Goal: Information Seeking & Learning: Learn about a topic

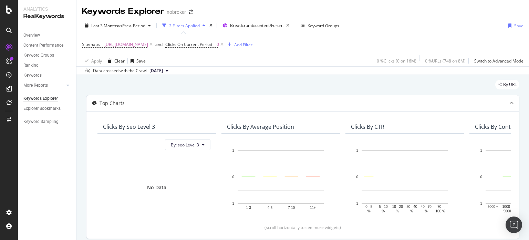
scroll to position [1057, 0]
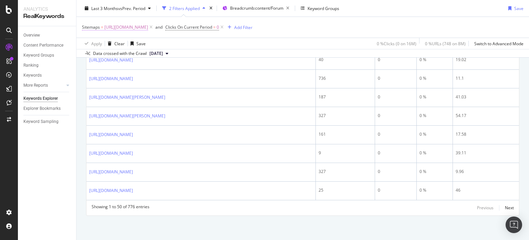
click at [148, 27] on span "[URL][DOMAIN_NAME]" at bounding box center [126, 27] width 44 height 10
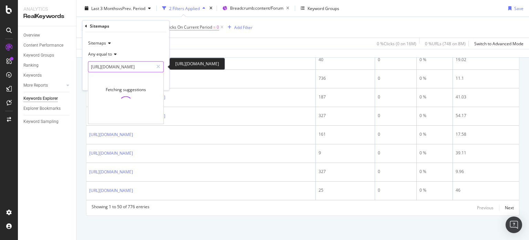
click at [131, 63] on input "[URL][DOMAIN_NAME]" at bounding box center [120, 66] width 65 height 11
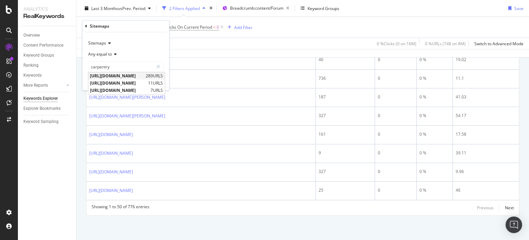
click at [144, 74] on span "[URL][DOMAIN_NAME]" at bounding box center [117, 76] width 54 height 6
type input "[URL][DOMAIN_NAME]"
click at [163, 80] on div "Apply" at bounding box center [158, 81] width 11 height 6
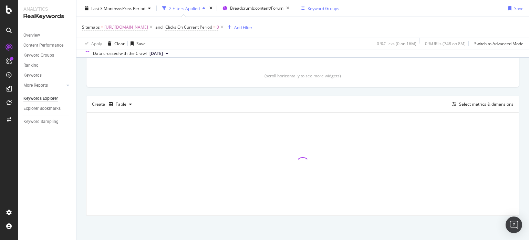
scroll to position [151, 0]
click at [128, 105] on div "button" at bounding box center [130, 105] width 8 height 4
click at [126, 125] on div "Trend" at bounding box center [128, 127] width 11 height 6
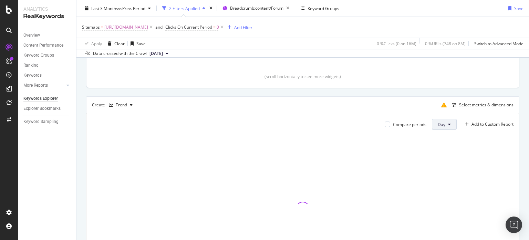
click at [446, 125] on button "Day" at bounding box center [444, 124] width 25 height 11
click at [439, 163] on span "Month" at bounding box center [439, 163] width 12 height 6
click at [455, 109] on div "Select metrics & dimensions" at bounding box center [476, 104] width 75 height 11
click at [459, 106] on div "Select metrics & dimensions" at bounding box center [486, 105] width 54 height 6
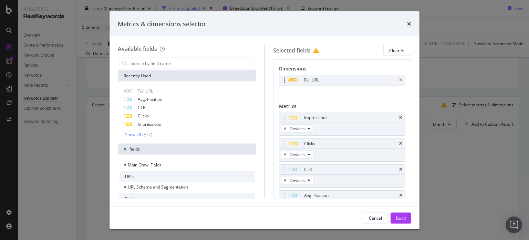
click at [399, 80] on icon "times" at bounding box center [400, 80] width 3 height 4
click at [189, 65] on input "modal" at bounding box center [192, 63] width 125 height 10
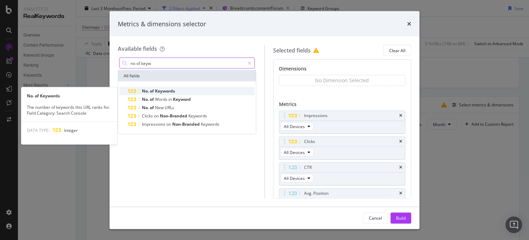
type input "no of keyw"
click at [161, 91] on span "Keywords" at bounding box center [165, 91] width 20 height 6
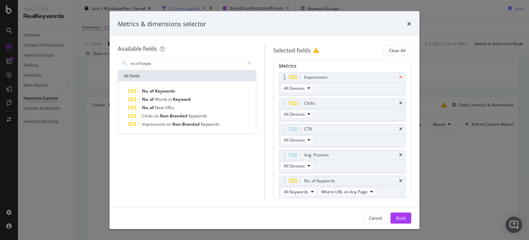
click at [399, 79] on icon "times" at bounding box center [400, 77] width 3 height 4
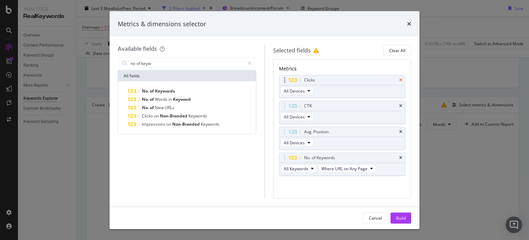
click at [399, 80] on icon "times" at bounding box center [400, 80] width 3 height 4
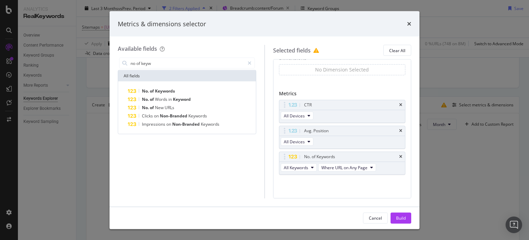
scroll to position [10, 0]
click at [395, 80] on div "No Dimension Selected You can use this field as a dimension" at bounding box center [342, 76] width 127 height 23
click at [396, 107] on div "CTR" at bounding box center [343, 106] width 126 height 10
click at [399, 105] on icon "times" at bounding box center [400, 106] width 3 height 4
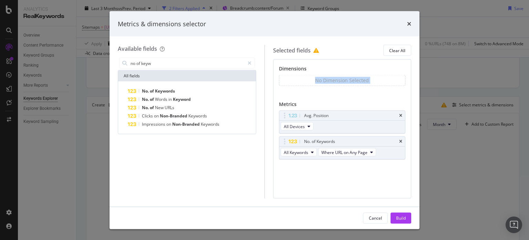
scroll to position [0, 0]
click at [401, 115] on icon "times" at bounding box center [400, 115] width 3 height 4
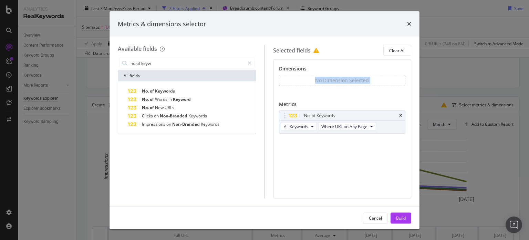
click at [313, 90] on div "No Dimension Selected You can use this field as a dimension" at bounding box center [342, 86] width 127 height 23
click at [192, 60] on input "no of keyw" at bounding box center [187, 63] width 115 height 10
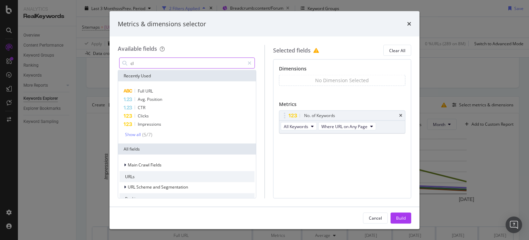
type input "c"
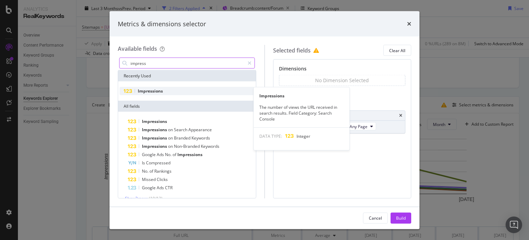
type input "impress"
click at [161, 93] on span "Impressions" at bounding box center [150, 91] width 25 height 6
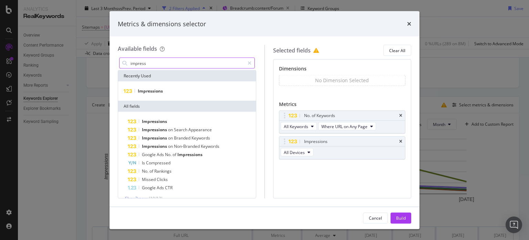
click at [159, 68] on div "impress" at bounding box center [187, 63] width 136 height 11
click at [153, 64] on input "impress" at bounding box center [187, 63] width 115 height 10
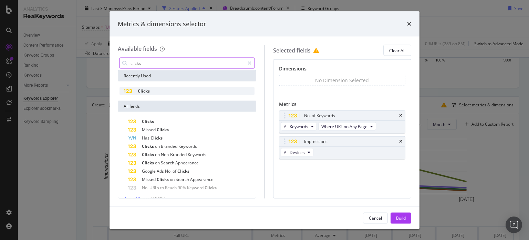
type input "clicks"
click at [148, 93] on div "Clicks" at bounding box center [187, 91] width 135 height 8
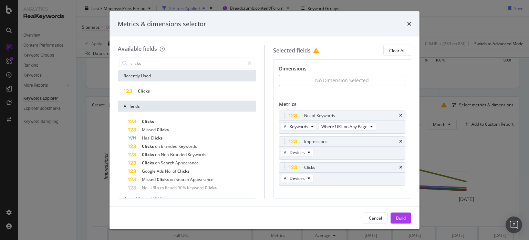
click at [152, 70] on div "Recently Used" at bounding box center [187, 75] width 138 height 11
click at [146, 65] on input "clicks" at bounding box center [187, 63] width 115 height 10
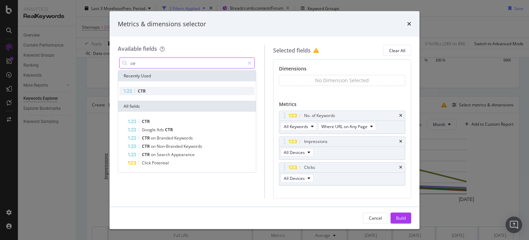
type input "ctr"
click at [139, 92] on span "CTR" at bounding box center [142, 91] width 8 height 6
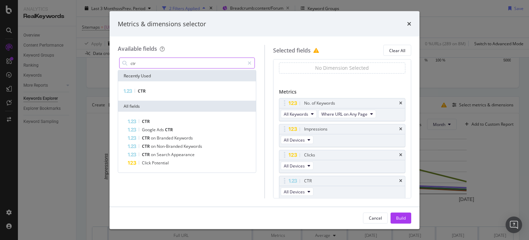
click at [147, 62] on input "ctr" at bounding box center [187, 63] width 115 height 10
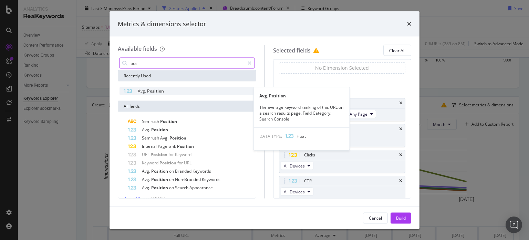
type input "posi"
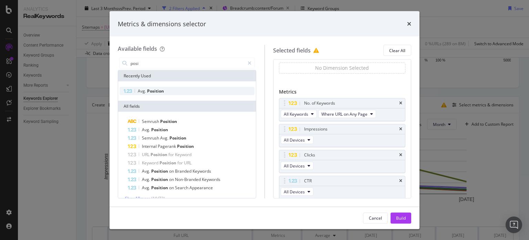
click at [152, 91] on span "Position" at bounding box center [155, 91] width 17 height 6
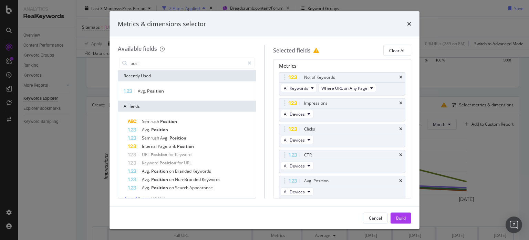
scroll to position [61, 0]
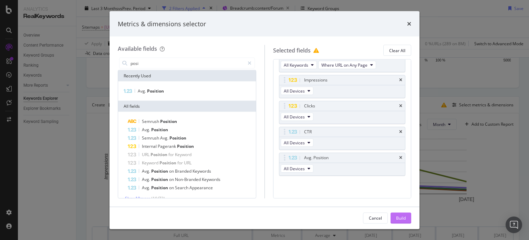
click at [400, 219] on div "Build" at bounding box center [401, 217] width 10 height 6
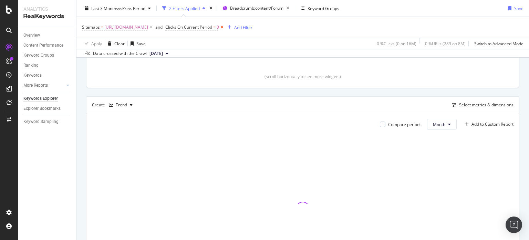
click at [225, 28] on icon at bounding box center [222, 27] width 6 height 7
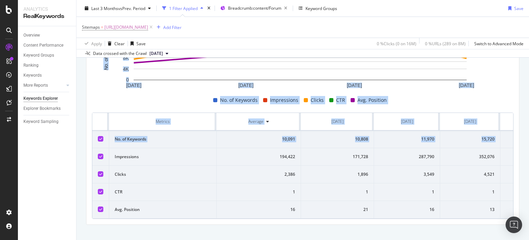
scroll to position [277, 0]
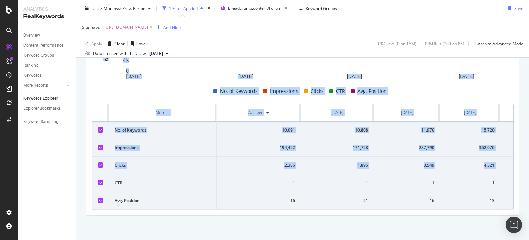
drag, startPoint x: 529, startPoint y: 88, endPoint x: 529, endPoint y: 157, distance: 69.3
click at [529, 157] on div "Keywords Explorer nobroker Last 3 Months vs Prev. Period 1 Filter Applied Bread…" at bounding box center [303, 120] width 453 height 240
click at [403, 168] on td "3,549" at bounding box center [407, 165] width 66 height 18
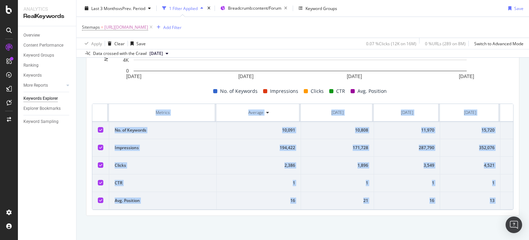
scroll to position [0, 48]
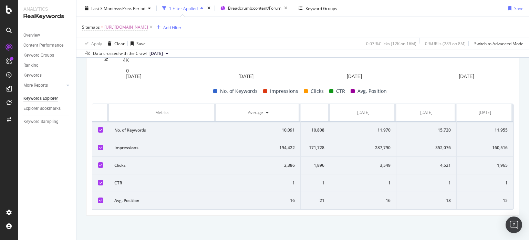
drag, startPoint x: 95, startPoint y: 104, endPoint x: 529, endPoint y: 211, distance: 447.1
click at [529, 211] on div "Keywords Explorer nobroker Last 3 Months vs Prev. Period 1 Filter Applied Bread…" at bounding box center [303, 120] width 453 height 240
copy thead
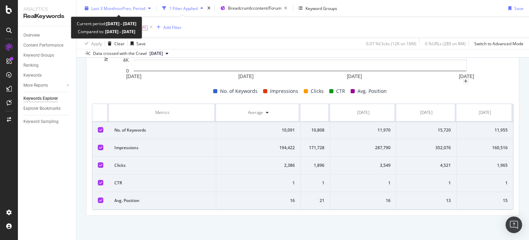
click at [139, 10] on span "vs Prev. Period" at bounding box center [131, 8] width 27 height 6
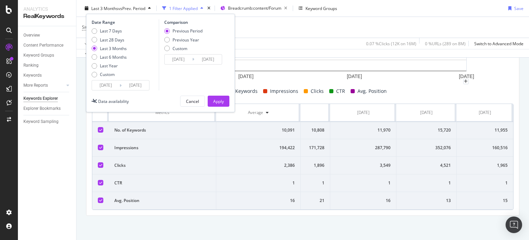
click at [133, 91] on div "Date Range Last 7 Days Last 28 Days Last 3 Months Last 6 Months Last Year Custo…" at bounding box center [160, 63] width 149 height 98
click at [133, 89] on input "2025/08/15" at bounding box center [136, 85] width 28 height 10
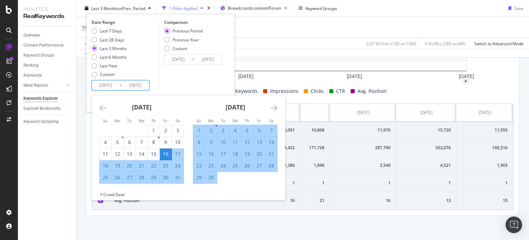
click at [272, 105] on icon "Move forward to switch to the next month." at bounding box center [274, 107] width 7 height 8
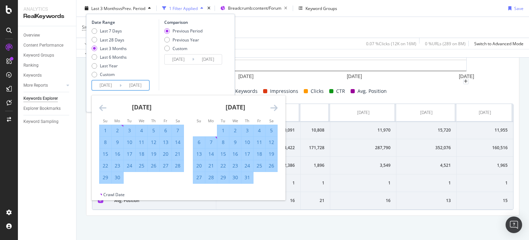
click at [272, 105] on icon "Move forward to switch to the next month." at bounding box center [274, 107] width 7 height 8
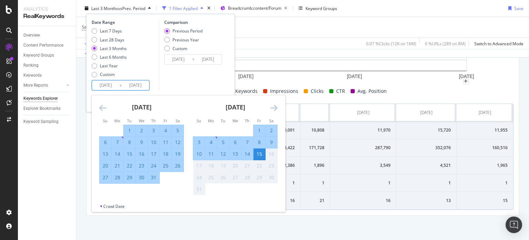
click at [272, 105] on icon "Move forward to switch to the next month." at bounding box center [274, 107] width 7 height 8
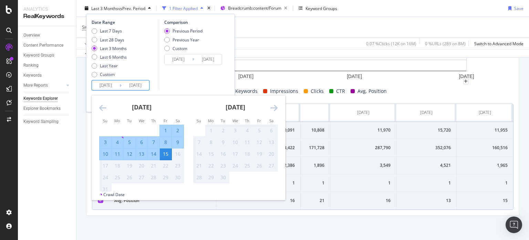
click at [272, 105] on icon "Move forward to switch to the next month." at bounding box center [274, 107] width 7 height 8
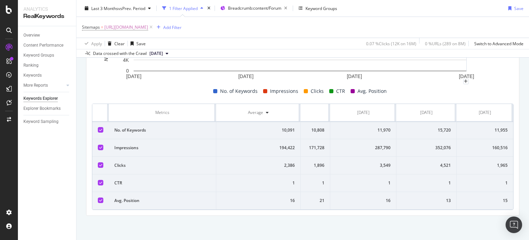
click at [329, 28] on div "Sitemaps = https://www.nobroker.in/forum/sitemap-index/?id=carpentry.xml Add Fi…" at bounding box center [303, 27] width 442 height 21
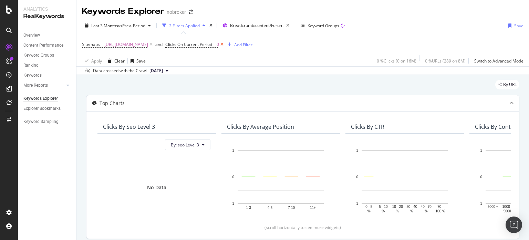
click at [225, 46] on icon at bounding box center [222, 44] width 6 height 7
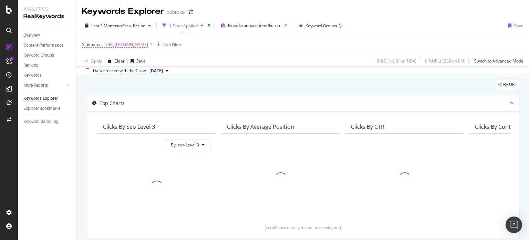
click at [148, 46] on span "[URL][DOMAIN_NAME]" at bounding box center [126, 45] width 44 height 10
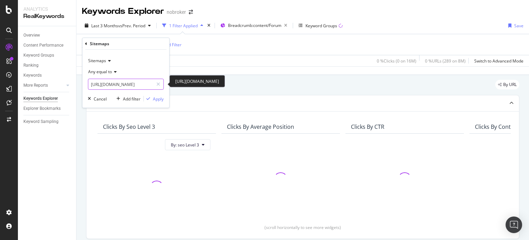
click at [137, 84] on input "[URL][DOMAIN_NAME]" at bounding box center [120, 84] width 65 height 11
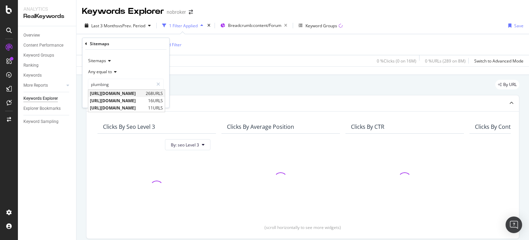
click at [144, 93] on span "[URL][DOMAIN_NAME]" at bounding box center [117, 93] width 54 height 6
type input "[URL][DOMAIN_NAME]"
click at [161, 99] on div "Apply" at bounding box center [158, 98] width 11 height 6
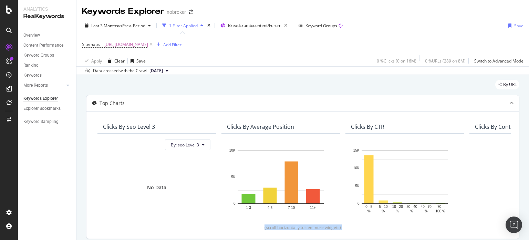
scroll to position [151, 0]
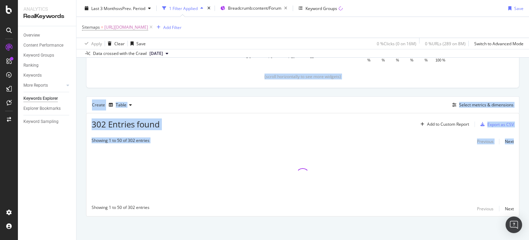
drag, startPoint x: 529, startPoint y: 123, endPoint x: 529, endPoint y: 173, distance: 50.0
click at [529, 173] on div "Keywords Explorer nobroker Last 3 Months vs Prev. Period 1 Filter Applied Bread…" at bounding box center [303, 120] width 453 height 240
click at [124, 103] on div "Table" at bounding box center [121, 105] width 11 height 4
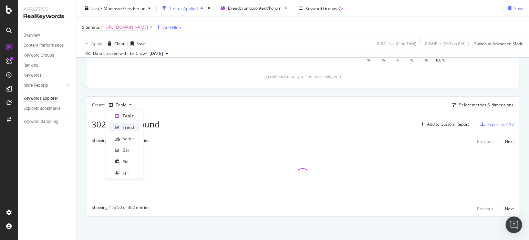
click at [128, 125] on div "Trend" at bounding box center [128, 127] width 11 height 6
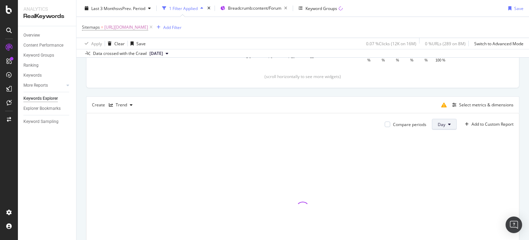
click at [441, 123] on button "Day" at bounding box center [444, 124] width 25 height 11
click at [441, 166] on div "Month" at bounding box center [438, 163] width 23 height 10
click at [466, 101] on div "Select metrics & dimensions" at bounding box center [482, 105] width 64 height 8
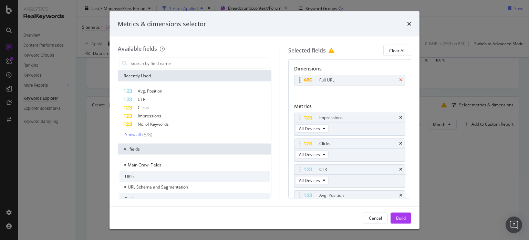
click at [399, 80] on icon "times" at bounding box center [400, 80] width 3 height 4
click at [197, 65] on input "modal" at bounding box center [200, 63] width 140 height 10
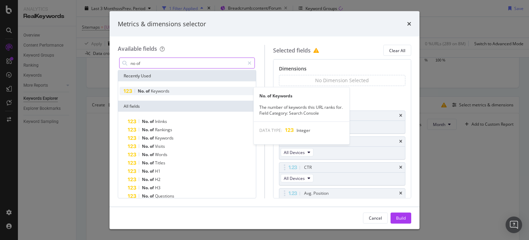
type input "no of"
click at [181, 92] on div "No. of Keywords" at bounding box center [187, 91] width 135 height 8
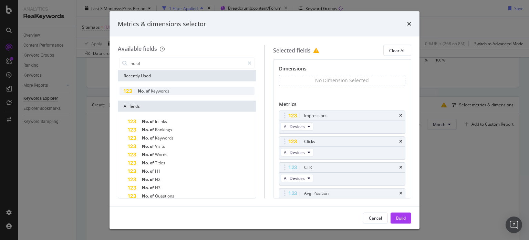
scroll to position [38, 0]
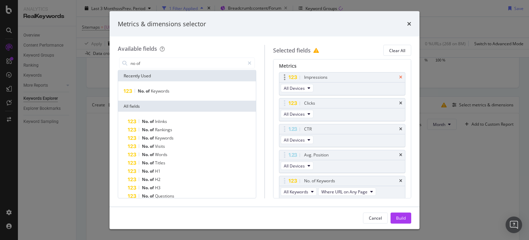
click at [399, 76] on icon "times" at bounding box center [400, 77] width 3 height 4
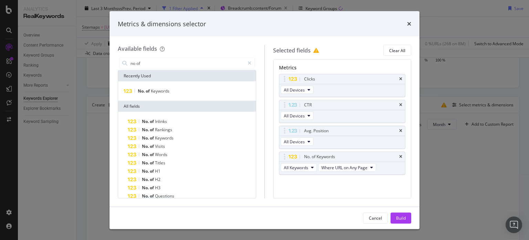
click at [397, 76] on div "Clicks" at bounding box center [343, 79] width 126 height 10
click at [399, 81] on icon "times" at bounding box center [400, 80] width 3 height 4
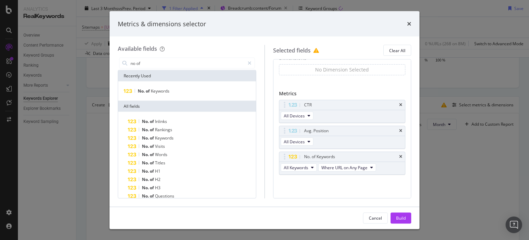
click at [396, 81] on div "No Dimension Selected You can use this field as a dimension" at bounding box center [342, 75] width 127 height 23
click at [396, 81] on div "No Dimension Selected You can use this field as a dimension" at bounding box center [342, 76] width 127 height 23
click at [399, 105] on icon "times" at bounding box center [400, 106] width 3 height 4
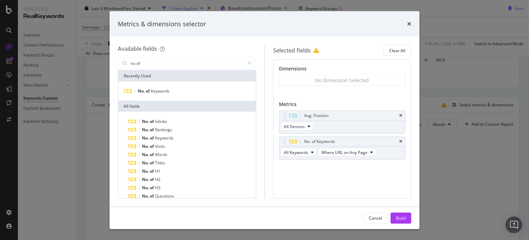
scroll to position [0, 0]
click at [402, 114] on icon "times" at bounding box center [400, 115] width 3 height 4
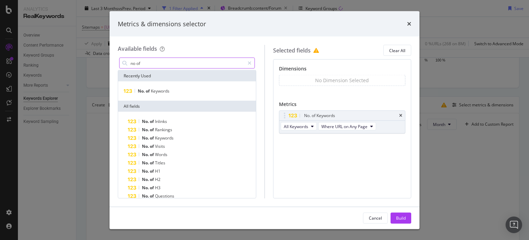
drag, startPoint x: 178, startPoint y: 66, endPoint x: 160, endPoint y: 63, distance: 18.1
click at [160, 63] on input "no of" at bounding box center [187, 63] width 115 height 10
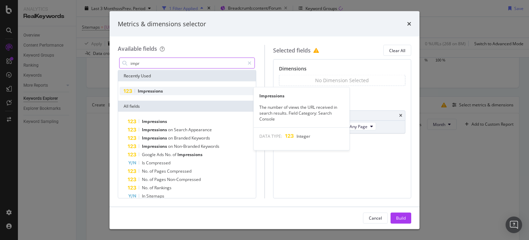
type input "impr"
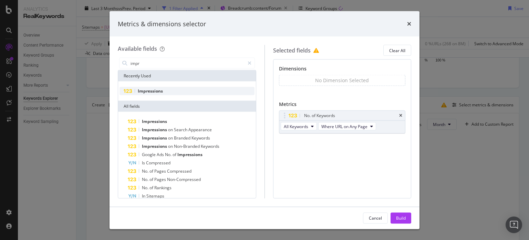
click at [160, 94] on div "Impressions" at bounding box center [187, 91] width 135 height 8
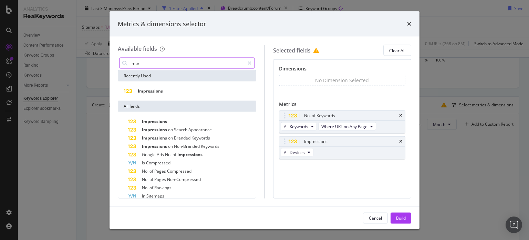
click at [149, 64] on input "impr" at bounding box center [187, 63] width 115 height 10
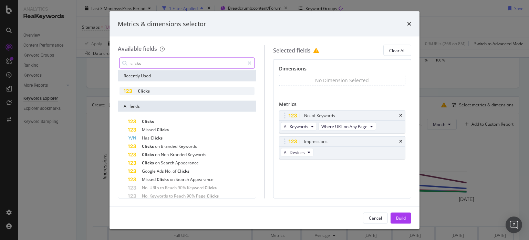
type input "clicks"
click at [145, 87] on div "Clicks" at bounding box center [187, 91] width 135 height 8
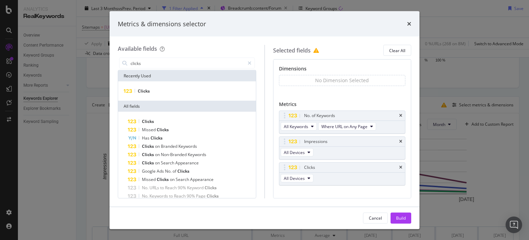
click at [147, 57] on div "clicks" at bounding box center [187, 63] width 139 height 14
click at [143, 63] on input "clicks" at bounding box center [187, 63] width 115 height 10
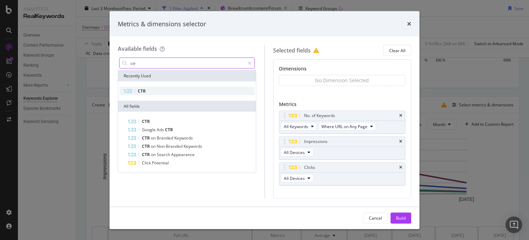
type input "ctr"
click at [138, 88] on span "CTR" at bounding box center [142, 91] width 8 height 6
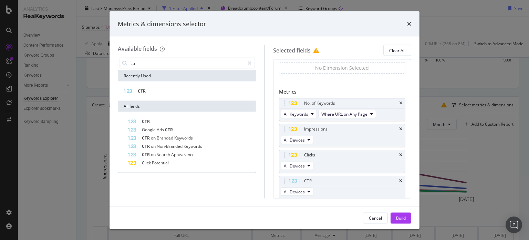
click at [144, 70] on div "Recently Used" at bounding box center [187, 75] width 138 height 11
click at [139, 66] on input "ctr" at bounding box center [187, 63] width 115 height 10
type input "a"
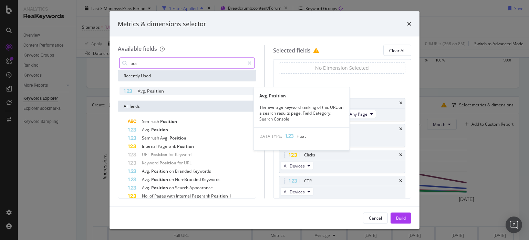
type input "posi"
click at [150, 95] on div "Avg. Position Avg. Position The average keyword ranking of this URL on a search…" at bounding box center [187, 90] width 138 height 19
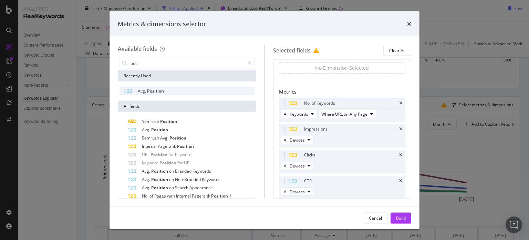
click at [150, 90] on span "Position" at bounding box center [155, 91] width 17 height 6
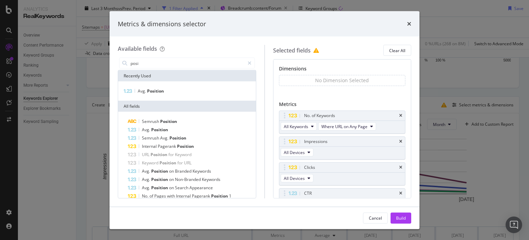
scroll to position [61, 0]
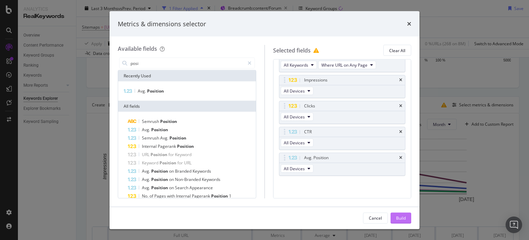
click at [397, 217] on div "Build" at bounding box center [401, 217] width 10 height 6
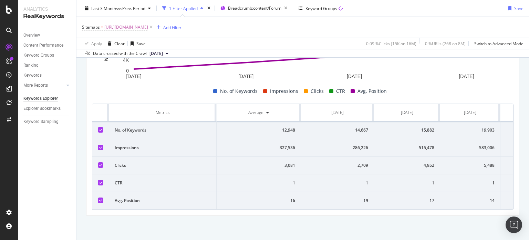
scroll to position [0, 48]
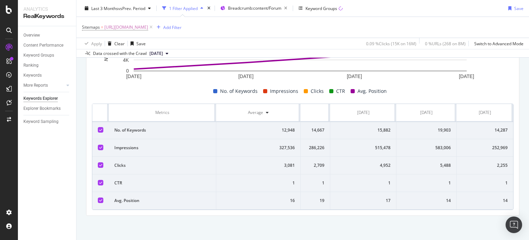
drag, startPoint x: 92, startPoint y: 104, endPoint x: 529, endPoint y: 215, distance: 450.5
click at [529, 215] on div "Keywords Explorer nobroker Last 3 Months vs Prev. Period 1 Filter Applied Bread…" at bounding box center [303, 120] width 453 height 240
copy thead
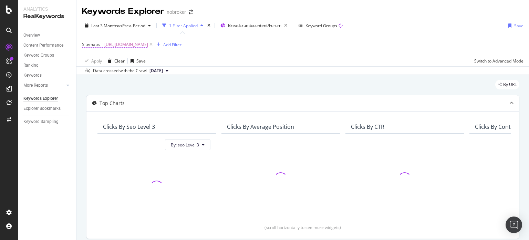
click at [148, 44] on span "[URL][DOMAIN_NAME]" at bounding box center [126, 45] width 44 height 10
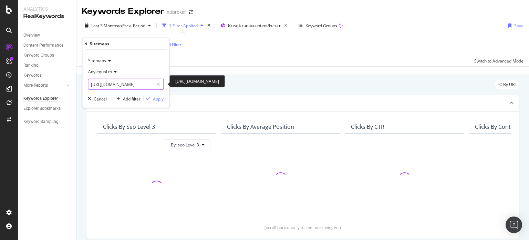
click at [124, 87] on input "[URL][DOMAIN_NAME]" at bounding box center [120, 84] width 65 height 11
type input "elc"
click at [109, 84] on input "elc" at bounding box center [120, 84] width 65 height 11
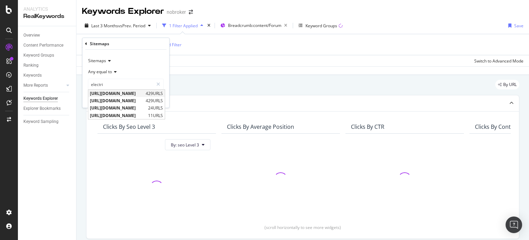
click at [128, 93] on span "[URL][DOMAIN_NAME]" at bounding box center [117, 93] width 54 height 6
type input "[URL][DOMAIN_NAME]"
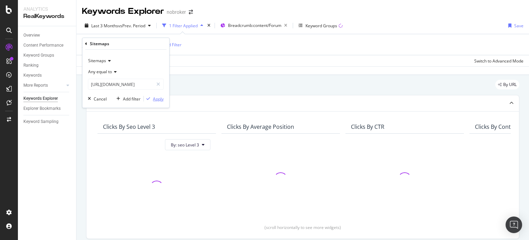
click at [153, 97] on div "Apply" at bounding box center [158, 98] width 11 height 6
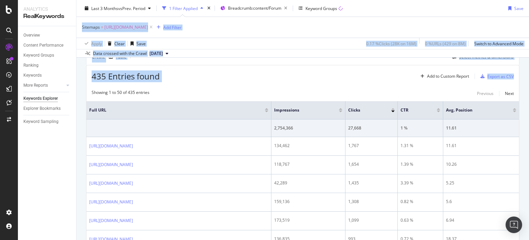
scroll to position [206, 0]
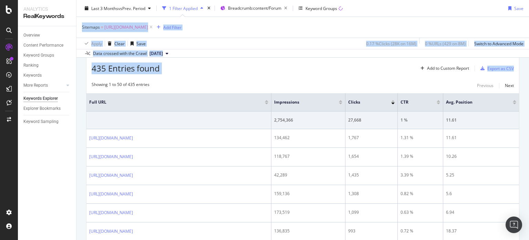
drag, startPoint x: 529, startPoint y: 27, endPoint x: 529, endPoint y: 63, distance: 35.8
click at [529, 63] on div "Keywords Explorer nobroker Last 3 Months vs Prev. Period 1 Filter Applied Bread…" at bounding box center [303, 120] width 453 height 240
click at [219, 67] on div "435 Entries found Add to Custom Report Export as CSV" at bounding box center [303, 65] width 433 height 17
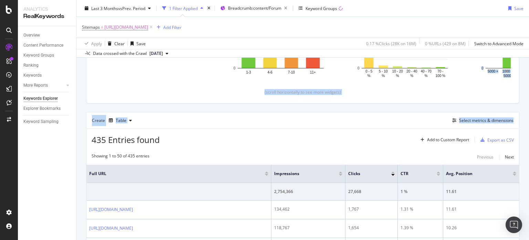
scroll to position [127, 0]
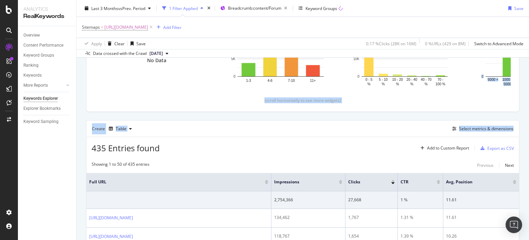
drag, startPoint x: 529, startPoint y: 57, endPoint x: 529, endPoint y: 43, distance: 13.4
click at [529, 43] on div "Keywords Explorer nobroker Last 3 Months vs Prev. Period 1 Filter Applied Bread…" at bounding box center [303, 120] width 453 height 240
click at [158, 135] on div "Create Table Select metrics & dimensions" at bounding box center [303, 128] width 434 height 17
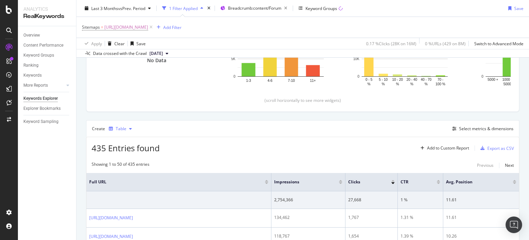
click at [119, 128] on div "Table" at bounding box center [121, 128] width 11 height 4
click at [127, 155] on div "Table Trend Series Bar Pie KPI" at bounding box center [124, 168] width 31 height 66
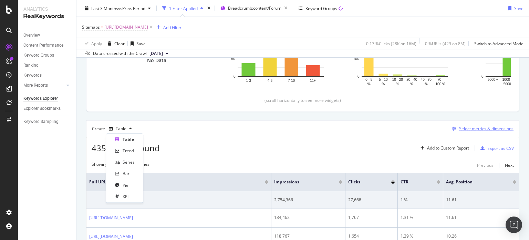
click at [123, 152] on div "Trend" at bounding box center [128, 151] width 11 height 6
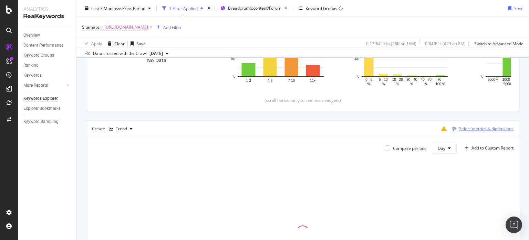
click at [459, 129] on div "Select metrics & dimensions" at bounding box center [486, 128] width 54 height 6
click at [442, 149] on button "Day" at bounding box center [444, 147] width 25 height 11
click at [438, 189] on span "Month" at bounding box center [439, 186] width 12 height 6
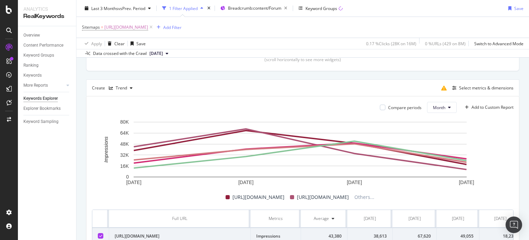
scroll to position [165, 0]
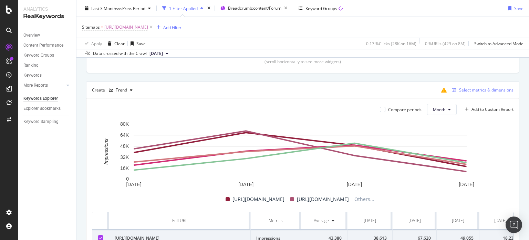
click at [481, 91] on div "Select metrics & dimensions" at bounding box center [486, 90] width 54 height 6
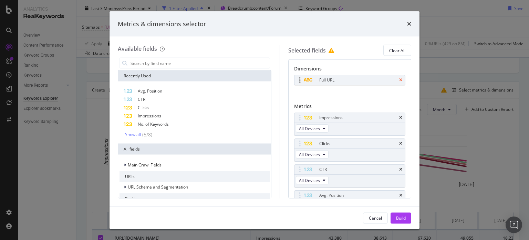
click at [399, 81] on icon "times" at bounding box center [400, 80] width 3 height 4
click at [225, 61] on input "modal" at bounding box center [200, 63] width 140 height 10
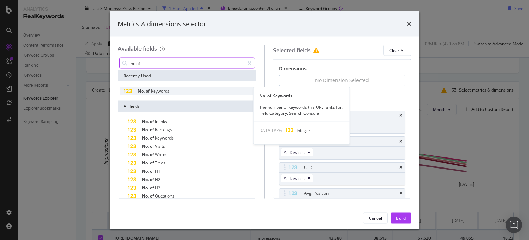
type input "no of"
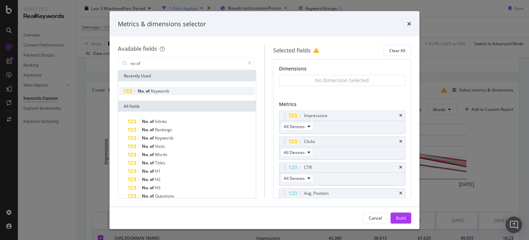
click at [171, 91] on div "No. of Keywords" at bounding box center [187, 91] width 135 height 8
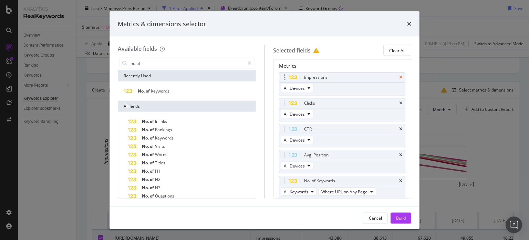
click at [399, 77] on icon "times" at bounding box center [400, 77] width 3 height 4
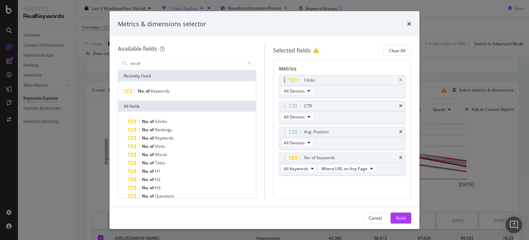
click at [399, 78] on icon "times" at bounding box center [400, 80] width 3 height 4
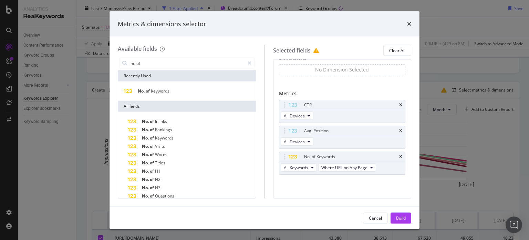
scroll to position [10, 0]
click at [396, 78] on div "No Dimension Selected You can use this field as a dimension" at bounding box center [342, 76] width 127 height 23
click at [399, 106] on icon "times" at bounding box center [400, 106] width 3 height 4
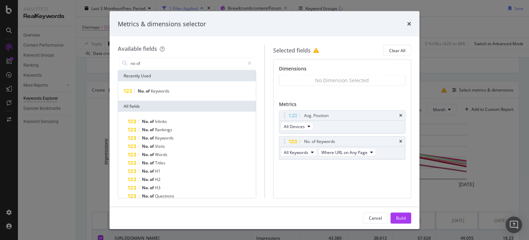
scroll to position [0, 0]
click at [401, 117] on icon "times" at bounding box center [400, 115] width 3 height 4
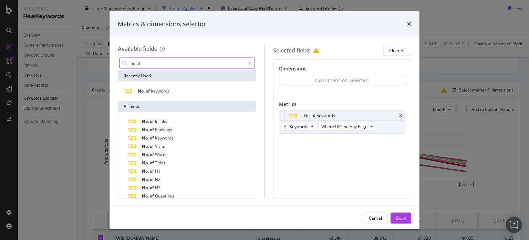
click at [144, 64] on input "no of" at bounding box center [187, 63] width 115 height 10
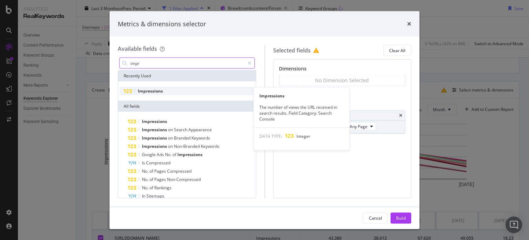
type input "impr"
click at [144, 91] on span "Impressions" at bounding box center [150, 91] width 25 height 6
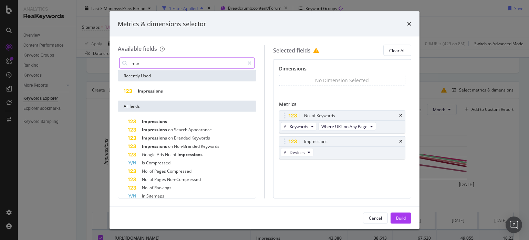
click at [145, 67] on input "impr" at bounding box center [187, 63] width 115 height 10
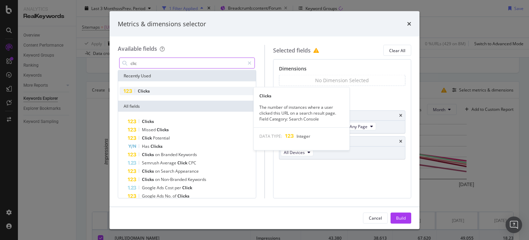
type input "clic"
click at [145, 91] on span "Clicks" at bounding box center [144, 91] width 12 height 6
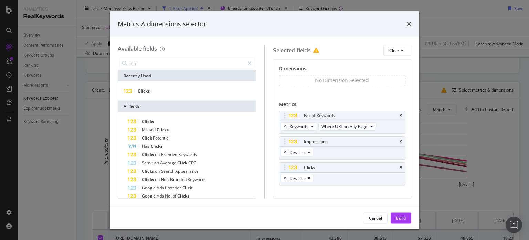
click at [156, 69] on div "clic" at bounding box center [187, 63] width 139 height 14
click at [150, 65] on input "clic" at bounding box center [187, 63] width 115 height 10
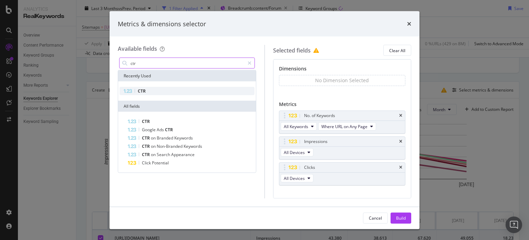
type input "ctr"
click at [142, 88] on div "CTR" at bounding box center [187, 91] width 135 height 8
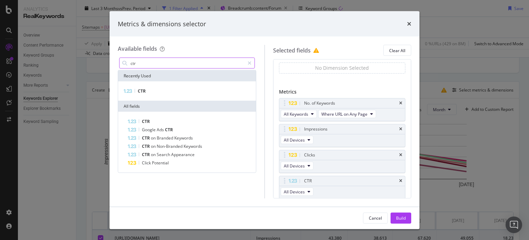
click at [141, 60] on input "ctr" at bounding box center [187, 63] width 115 height 10
type input "a"
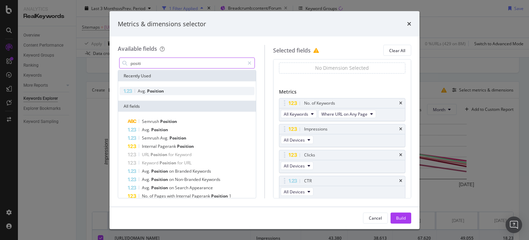
type input "positi"
click at [153, 87] on div "Avg. Position" at bounding box center [187, 91] width 135 height 8
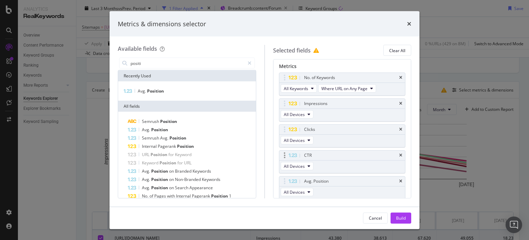
scroll to position [38, 0]
click at [401, 217] on div "Build" at bounding box center [401, 217] width 10 height 6
